Goal: Information Seeking & Learning: Learn about a topic

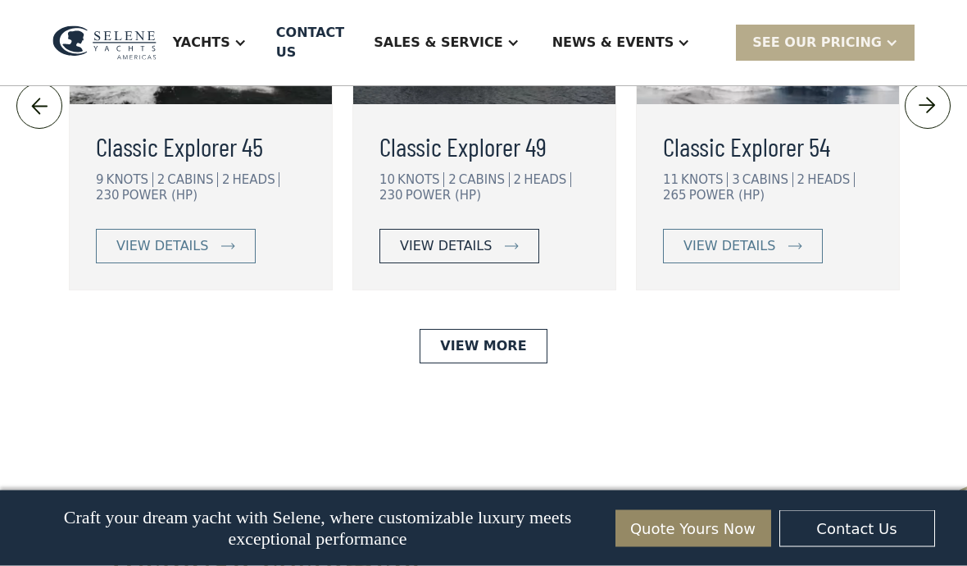
scroll to position [3719, 0]
click at [510, 263] on link "view details" at bounding box center [460, 246] width 160 height 34
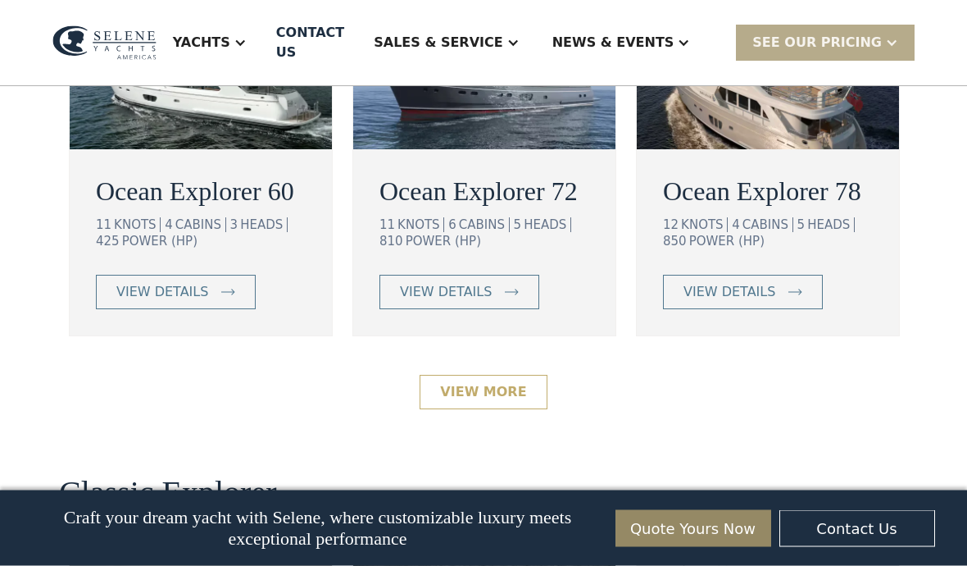
scroll to position [3077, 0]
click at [524, 409] on link "View More" at bounding box center [483, 392] width 127 height 34
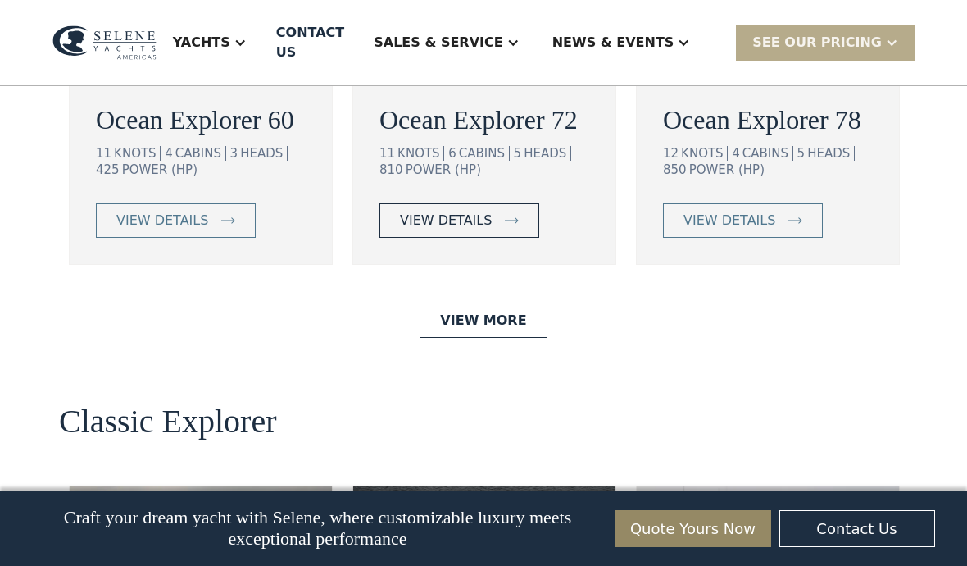
click at [507, 238] on link "view details" at bounding box center [460, 220] width 160 height 34
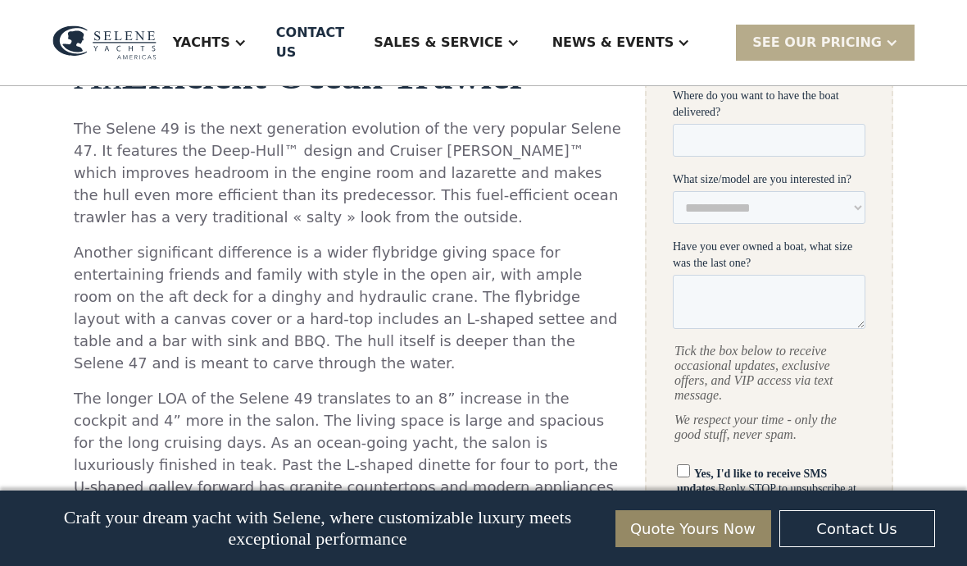
scroll to position [763, 0]
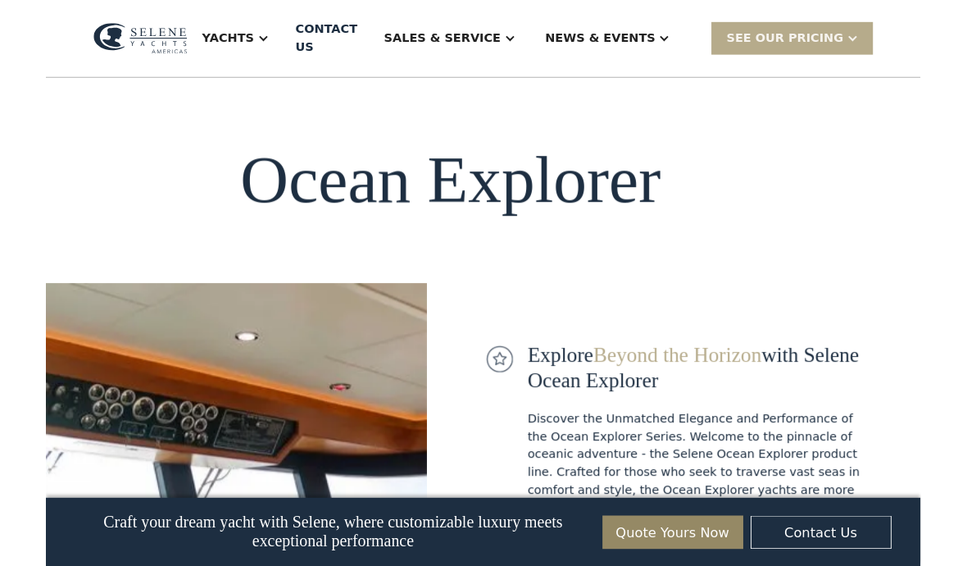
scroll to position [1581, 0]
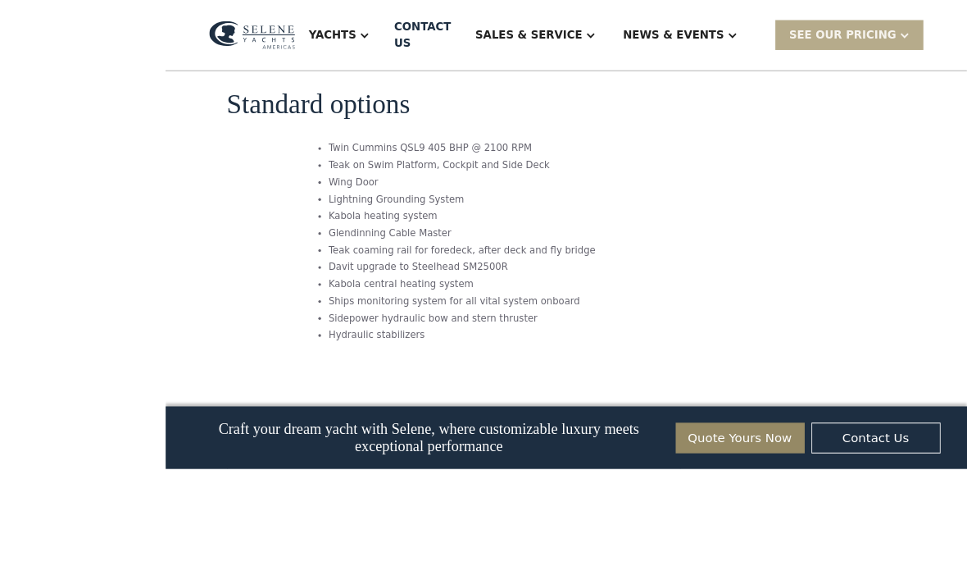
scroll to position [2666, 0]
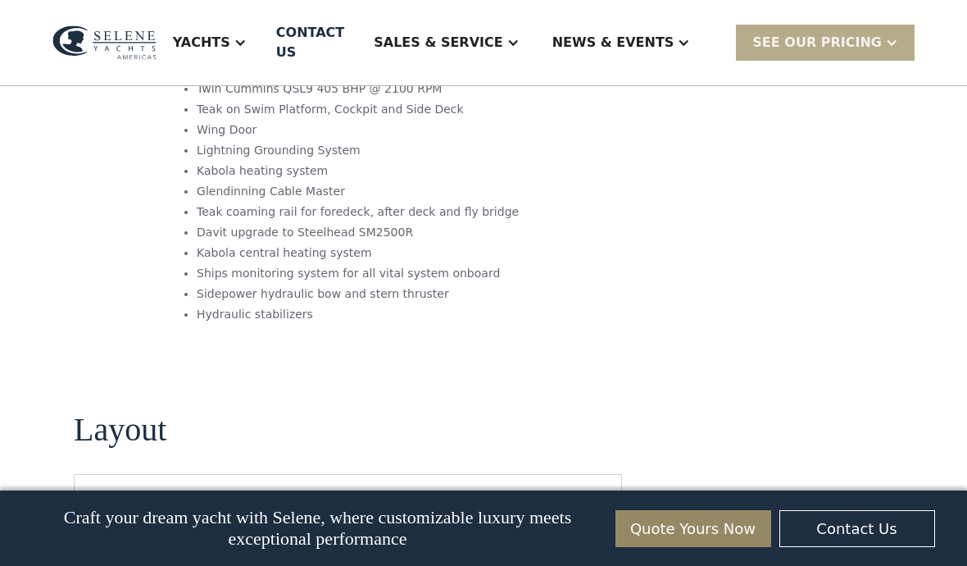
click at [675, 37] on div "News & EVENTS" at bounding box center [614, 43] width 122 height 20
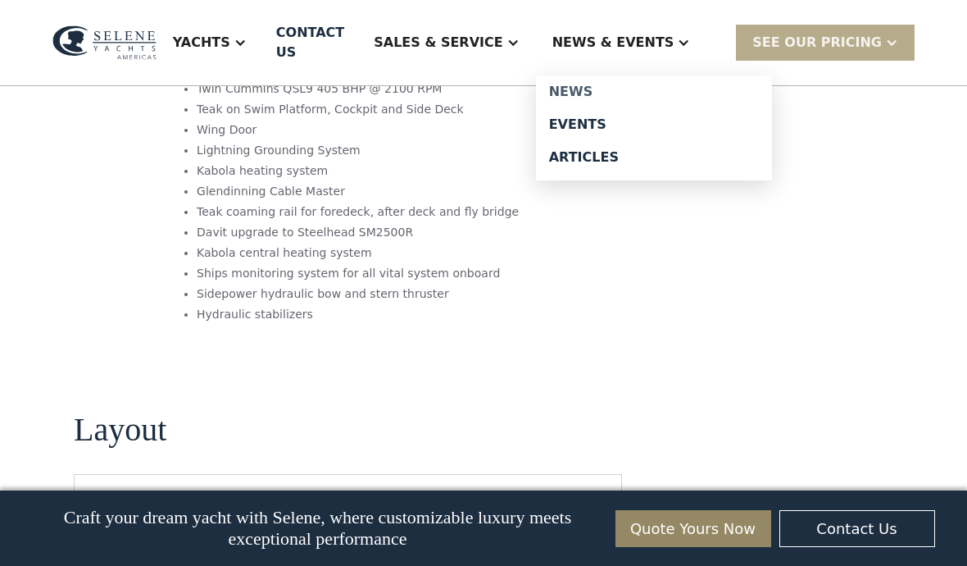
click at [615, 85] on div "News" at bounding box center [654, 91] width 210 height 13
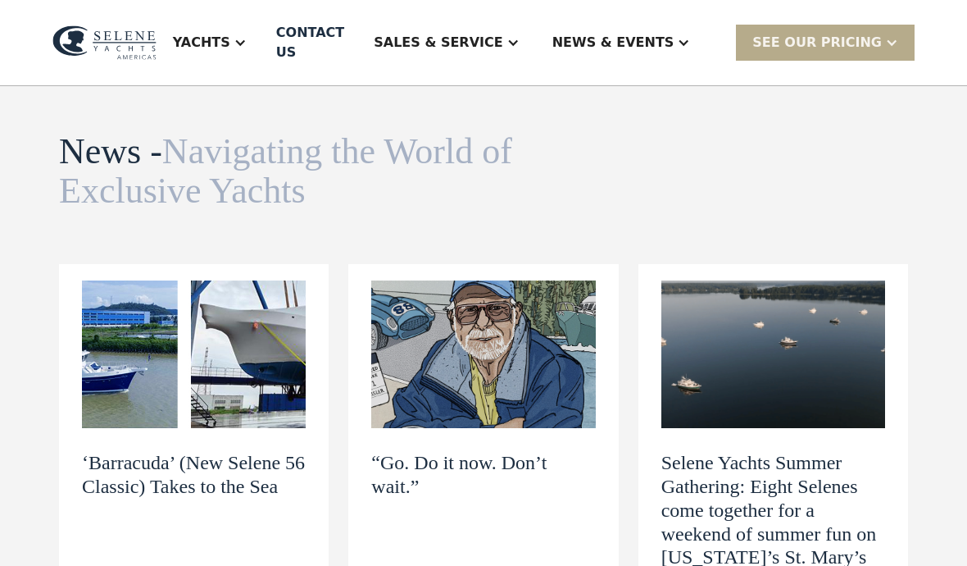
click at [133, 338] on img at bounding box center [194, 354] width 224 height 148
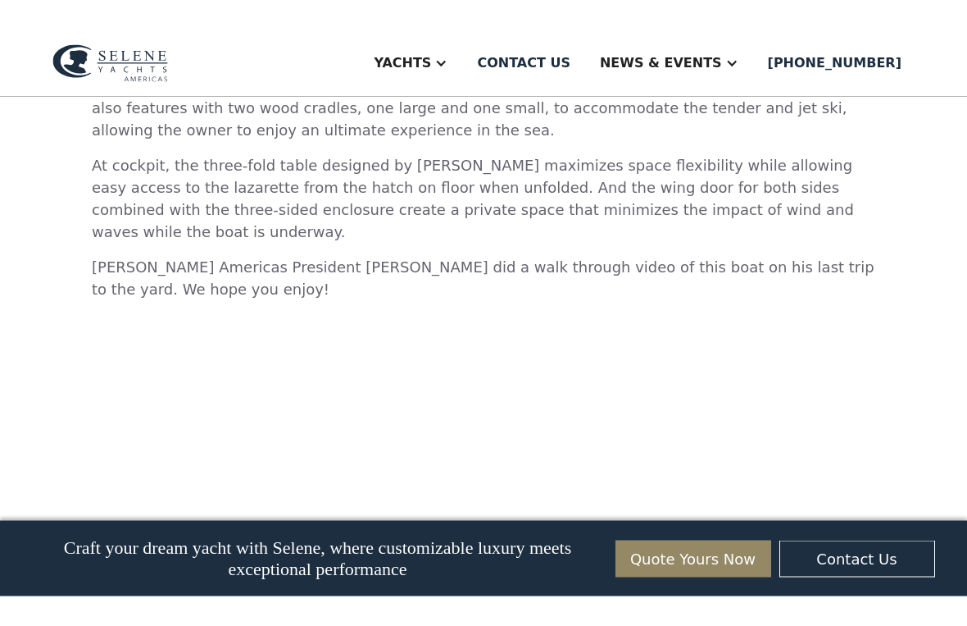
scroll to position [20, 0]
